Goal: Information Seeking & Learning: Learn about a topic

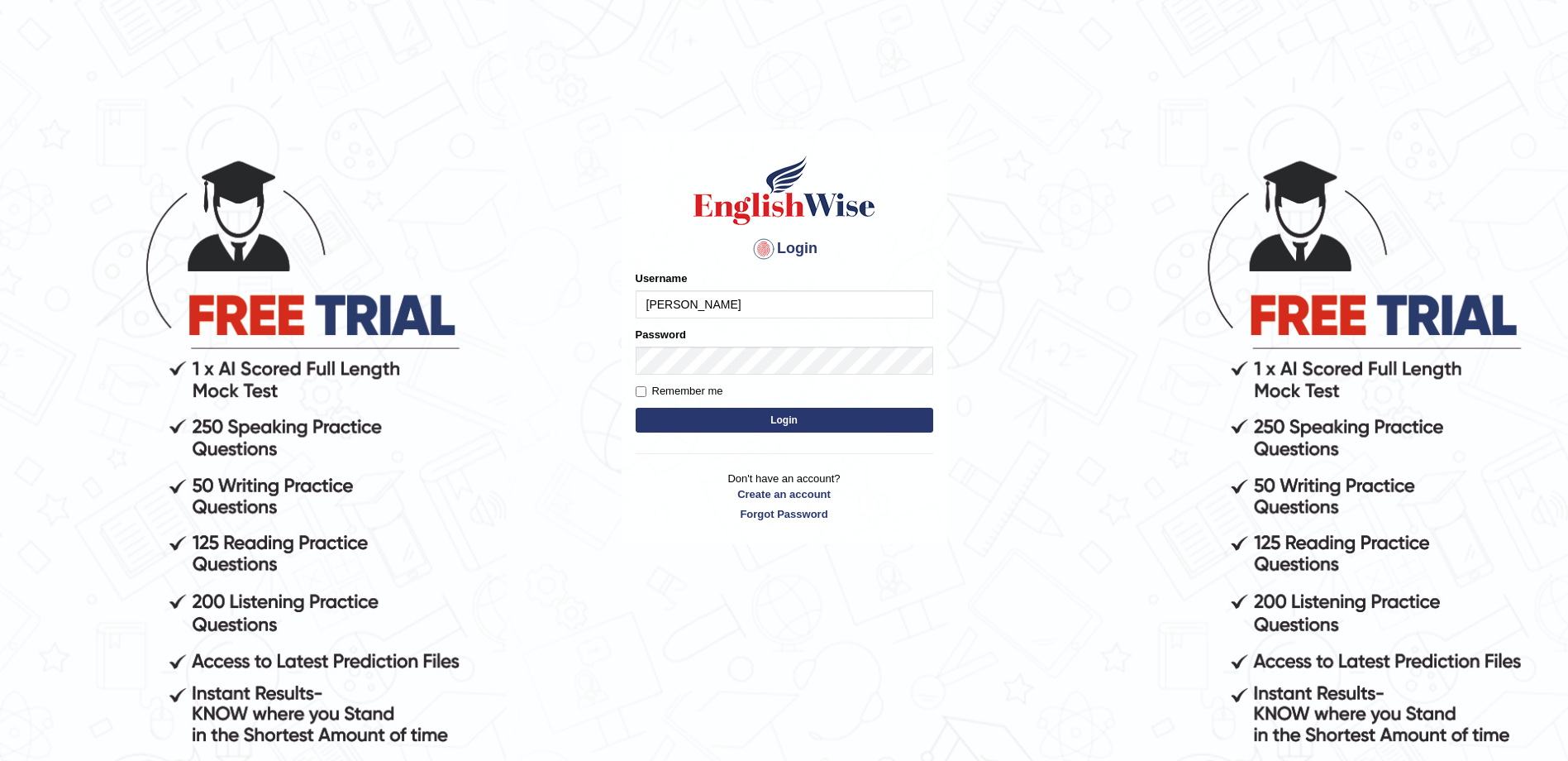
type input "[PERSON_NAME]"
click at [636, 408] on button "Login" at bounding box center [784, 420] width 297 height 25
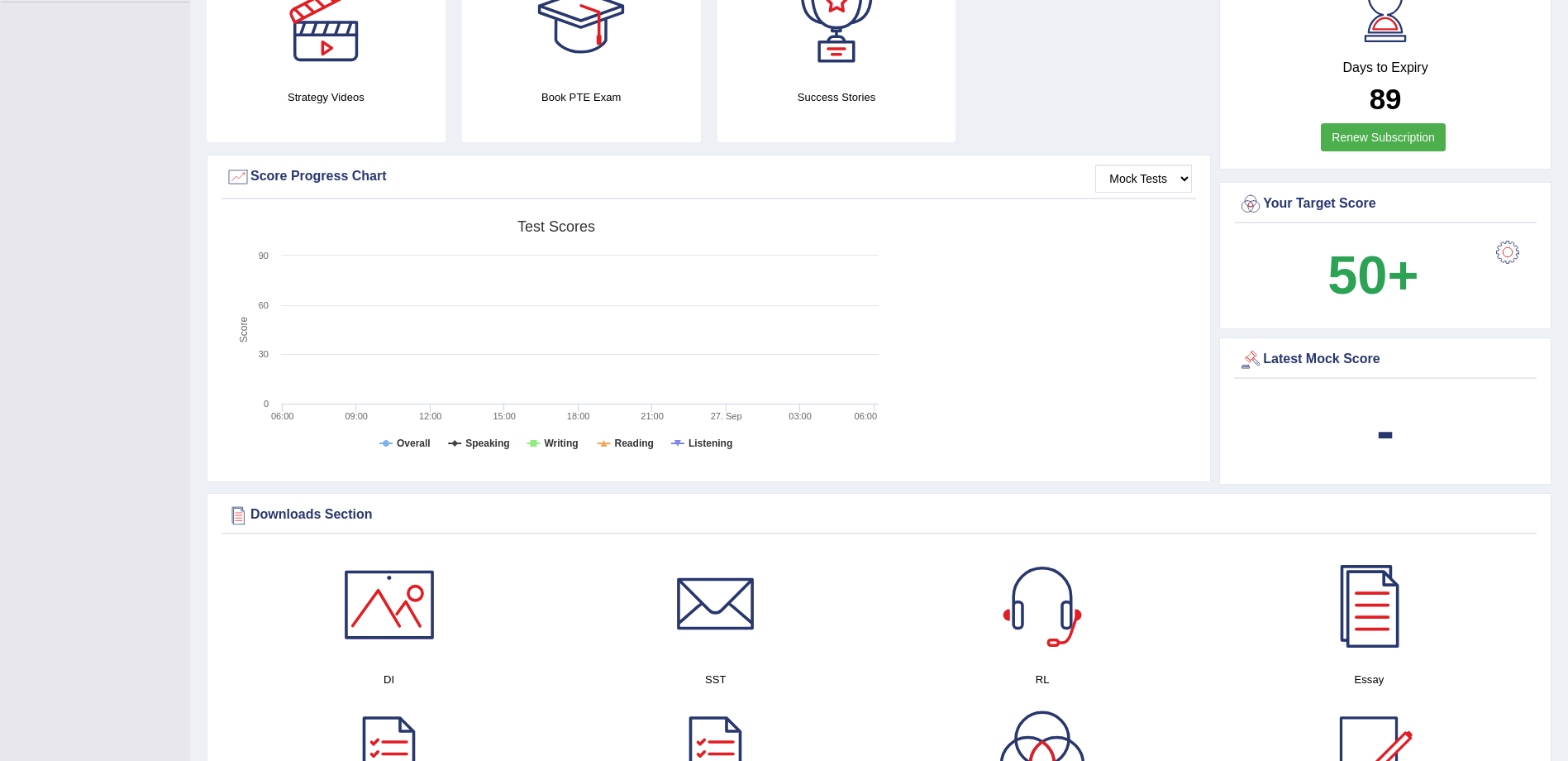
scroll to position [453, 0]
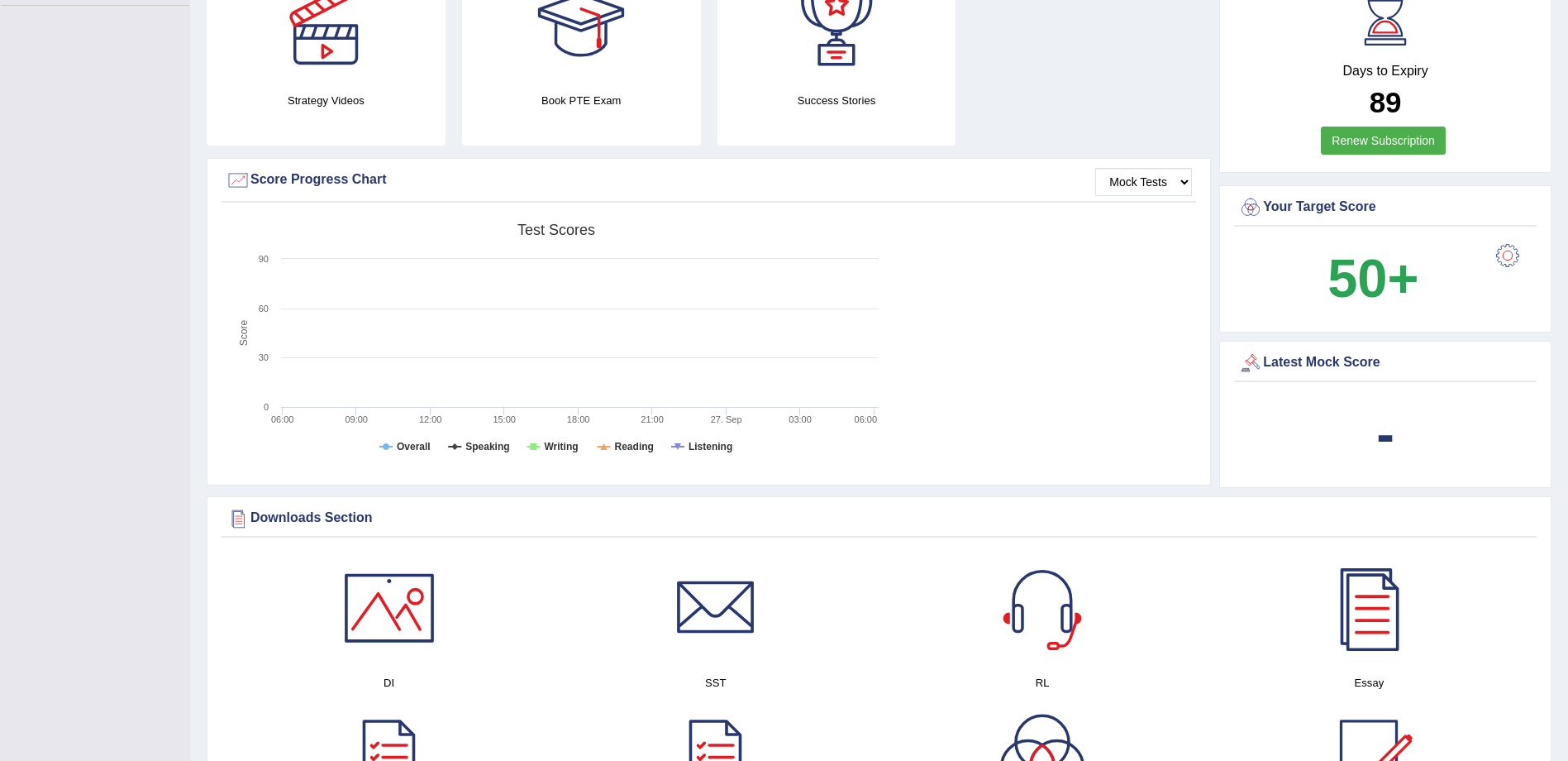
click at [1374, 424] on div "-" at bounding box center [1385, 433] width 295 height 79
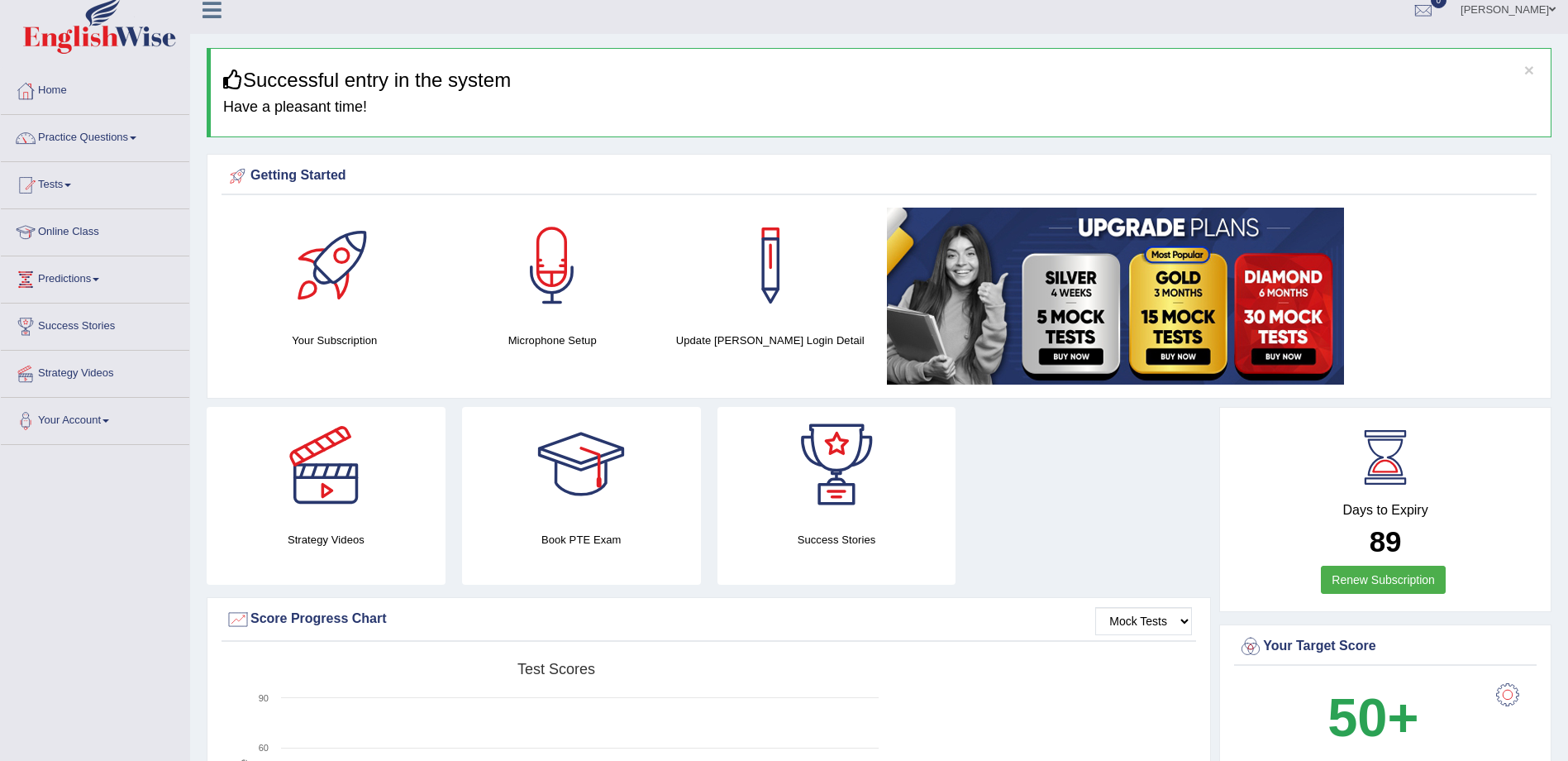
scroll to position [0, 0]
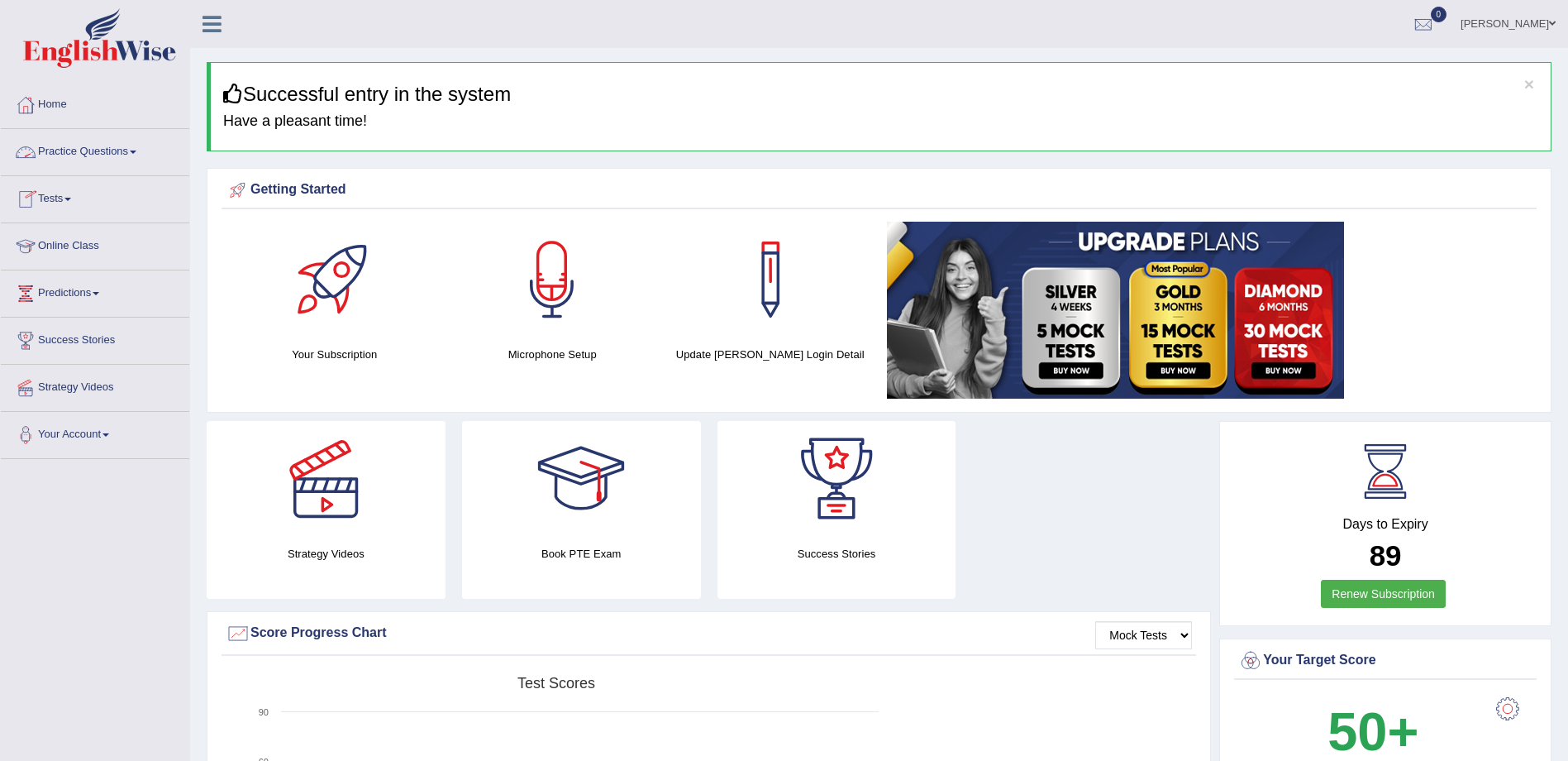
click at [115, 142] on link "Practice Questions" at bounding box center [95, 149] width 189 height 41
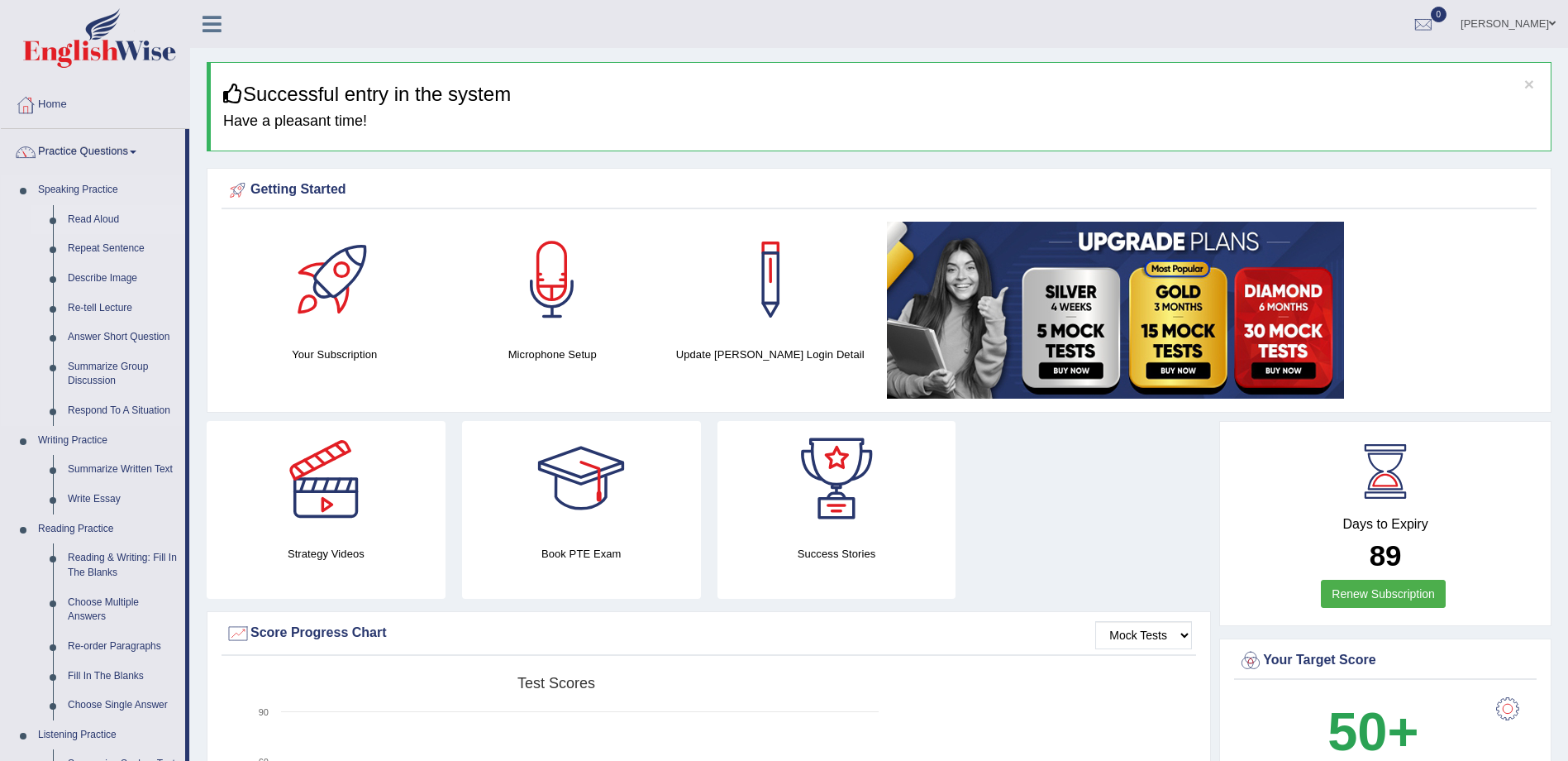
click at [111, 213] on link "Read Aloud" at bounding box center [122, 220] width 125 height 30
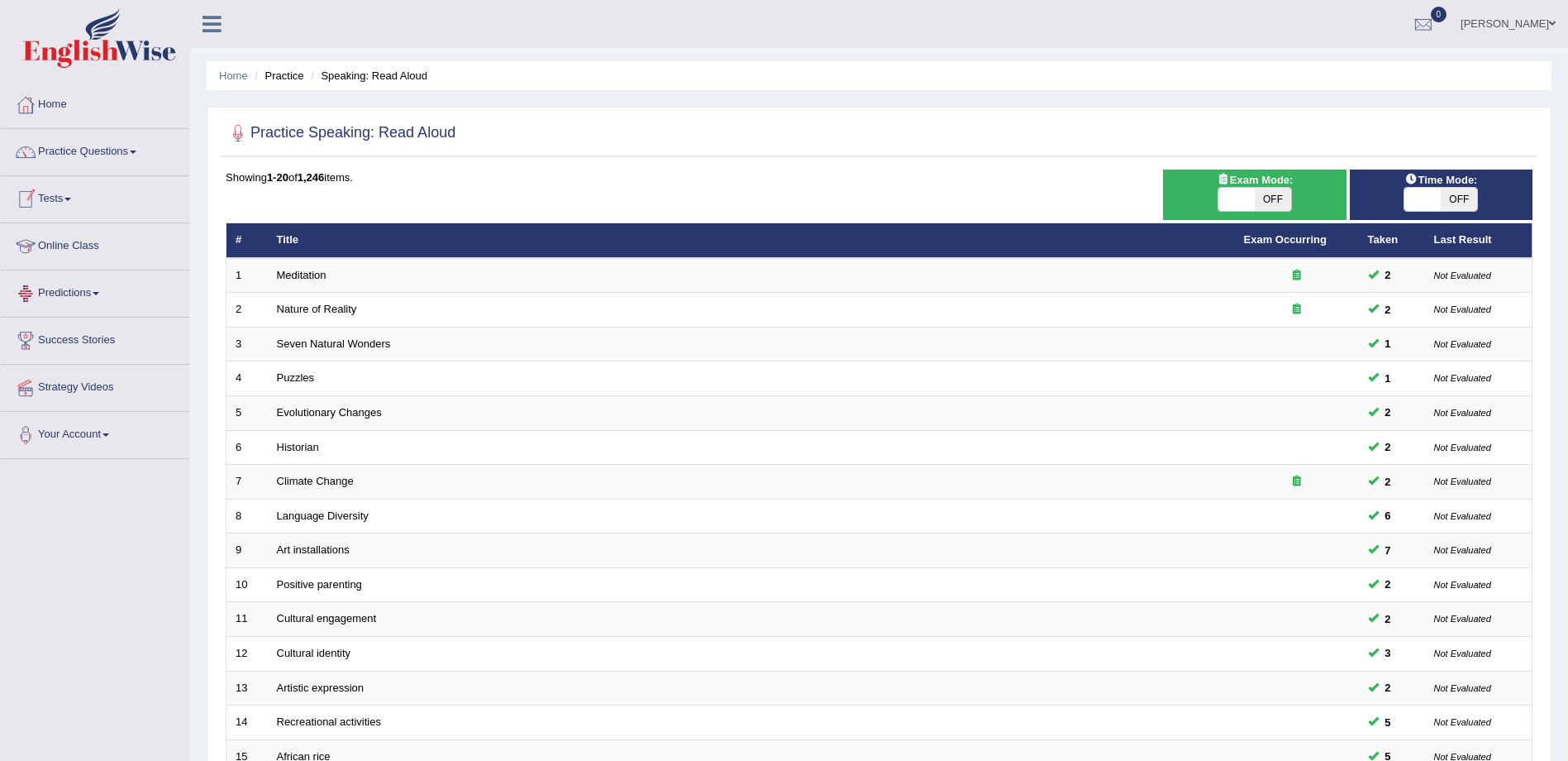
click at [78, 249] on link "Online Class" at bounding box center [95, 244] width 189 height 41
click at [46, 105] on link "Home" at bounding box center [95, 102] width 189 height 41
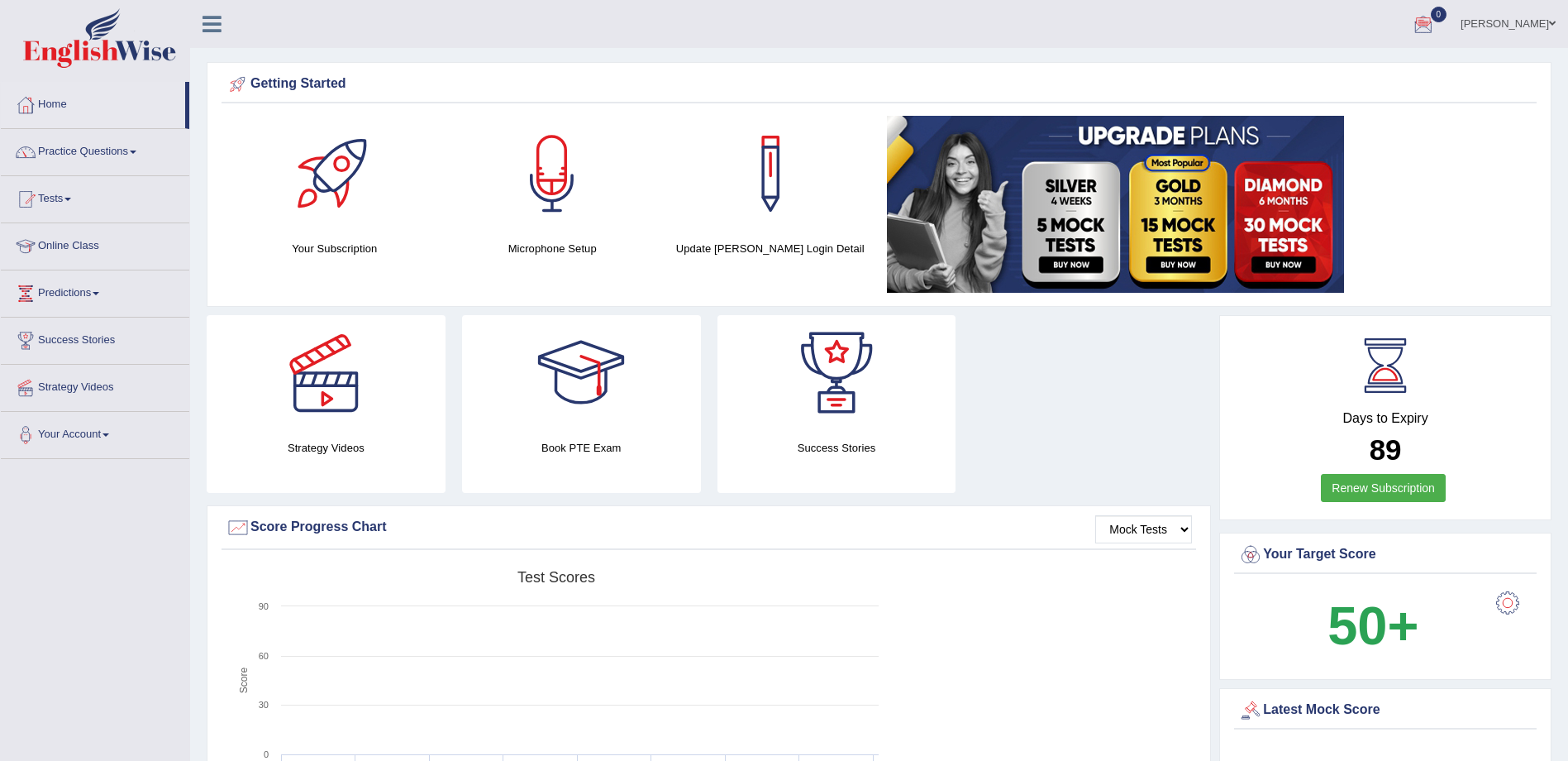
click at [71, 190] on link "Tests" at bounding box center [95, 196] width 189 height 41
click at [77, 233] on link "Take Practice Sectional Test" at bounding box center [108, 237] width 154 height 30
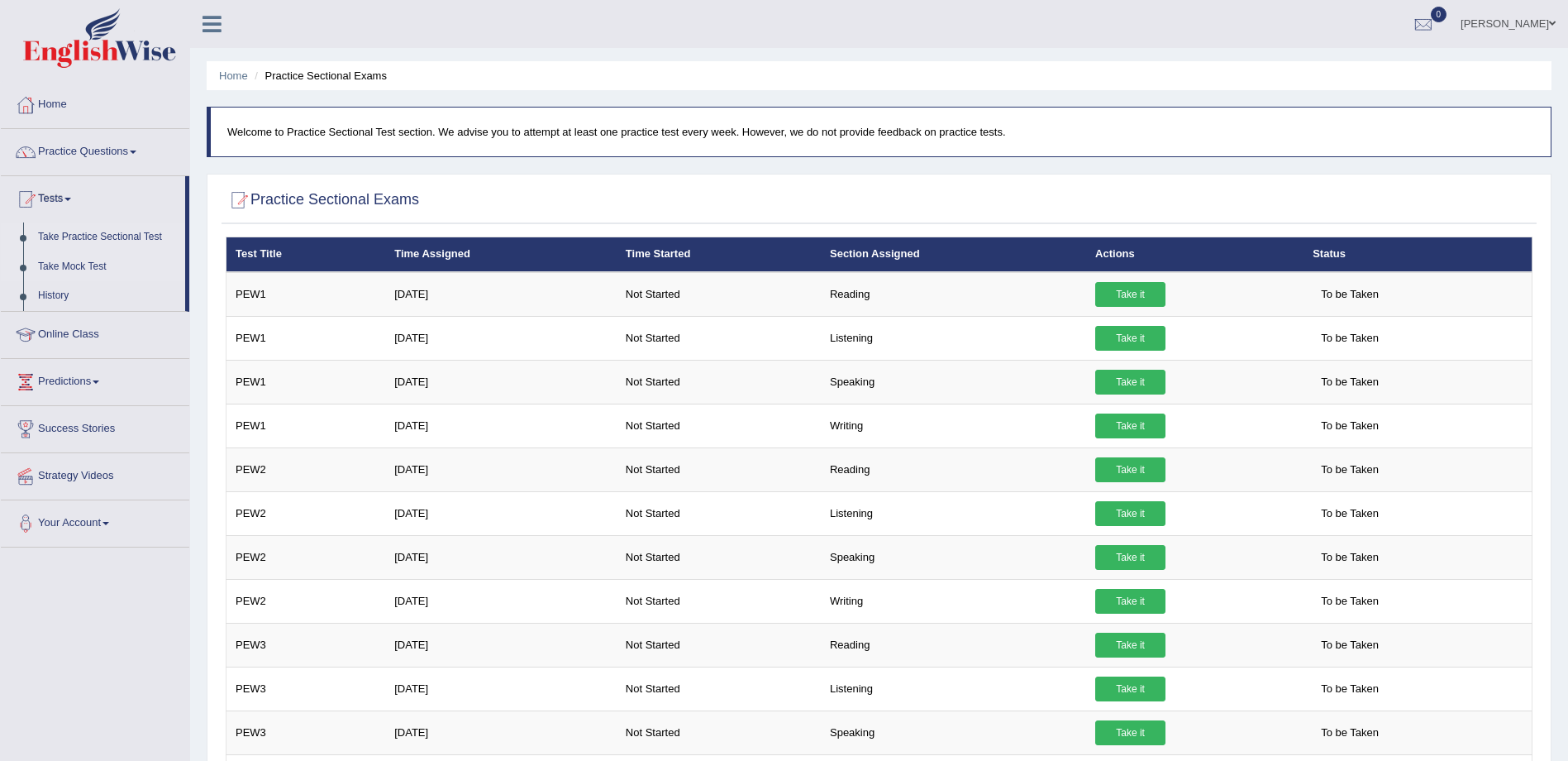
click at [67, 261] on link "Take Mock Test" at bounding box center [108, 266] width 154 height 30
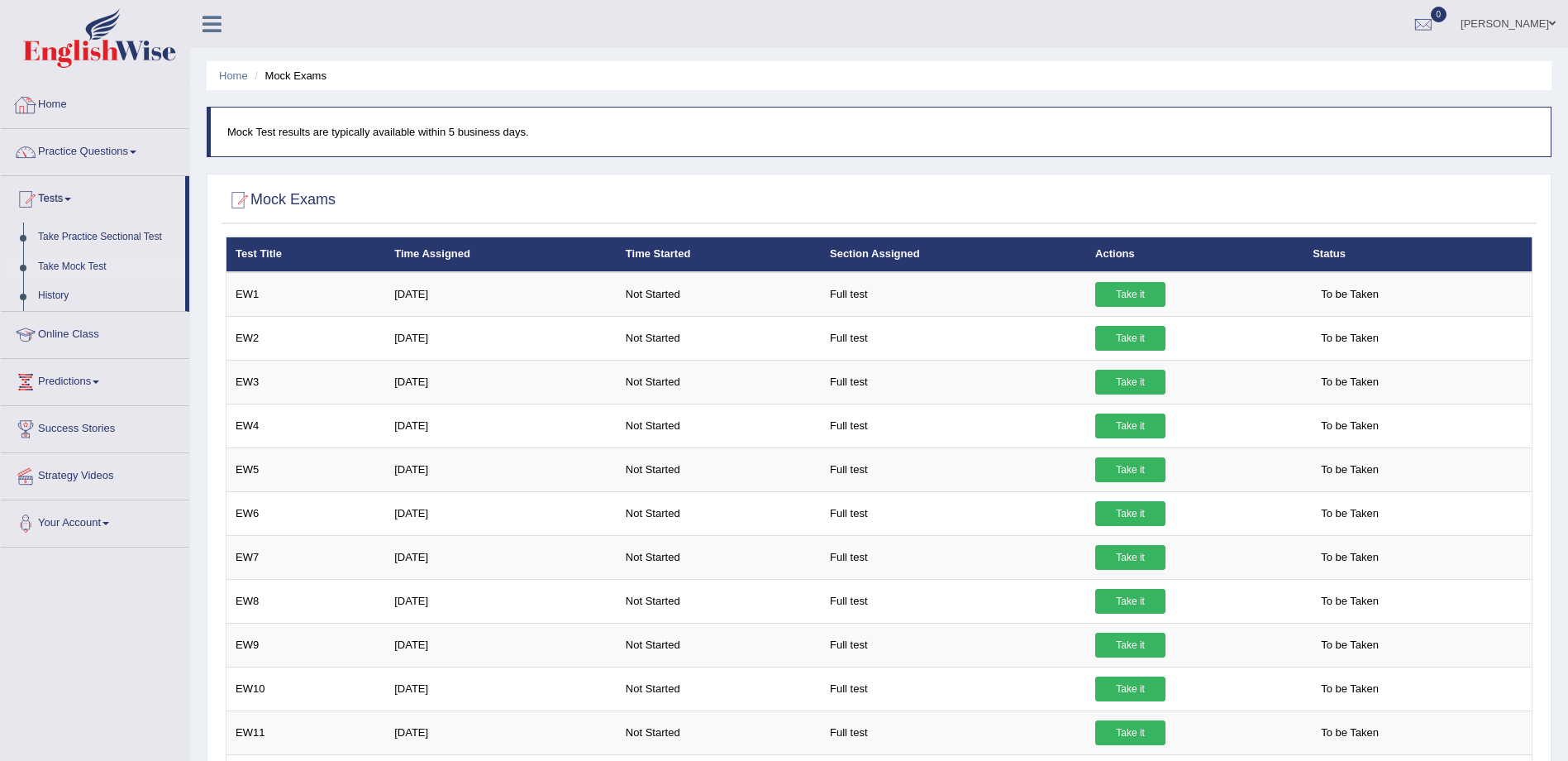
click at [24, 107] on div at bounding box center [25, 104] width 25 height 25
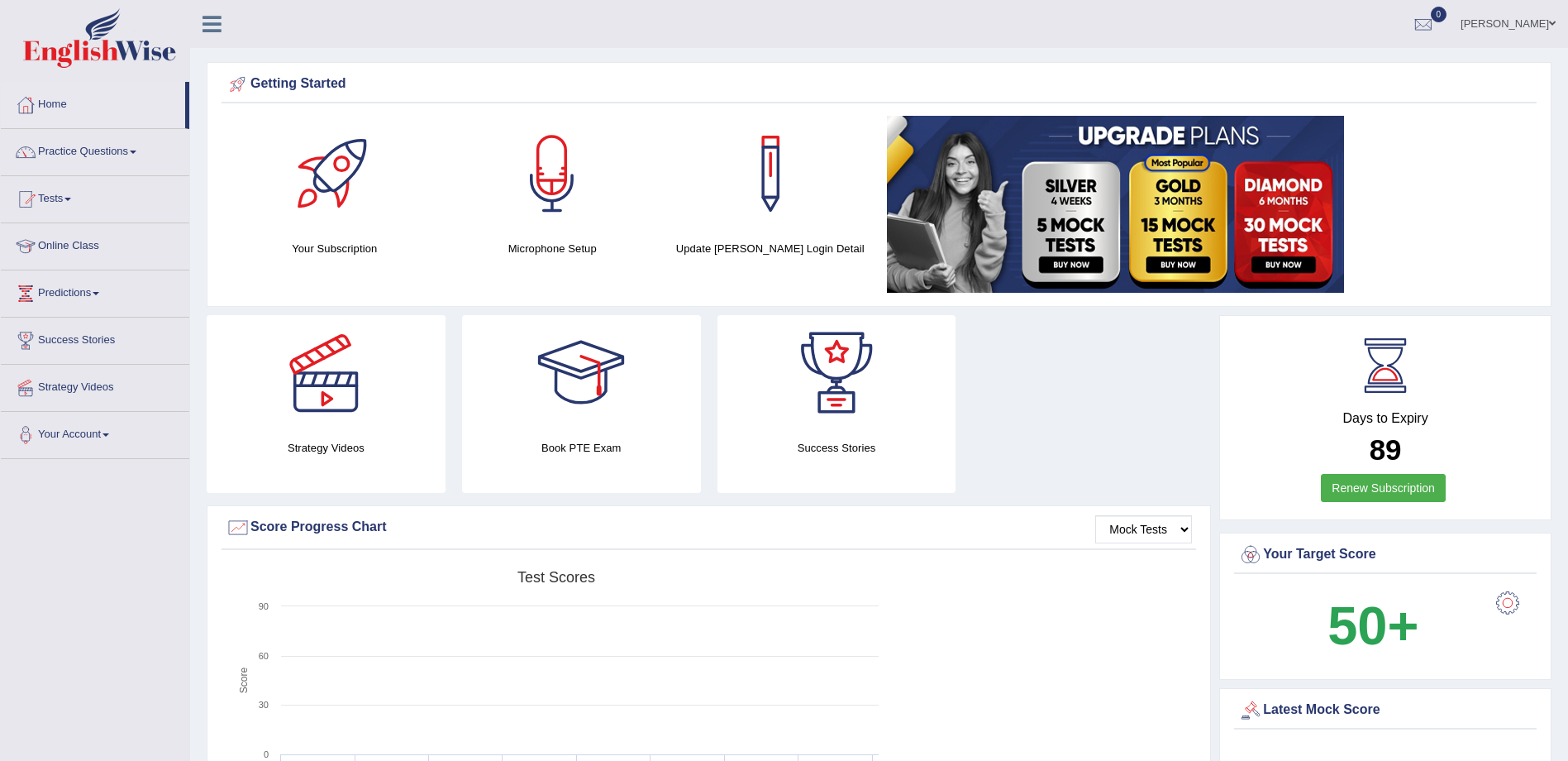
click at [1527, 22] on link "Wilson" at bounding box center [1508, 21] width 119 height 43
click at [1434, 213] on link "Log out" at bounding box center [1477, 232] width 179 height 38
